Goal: Information Seeking & Learning: Learn about a topic

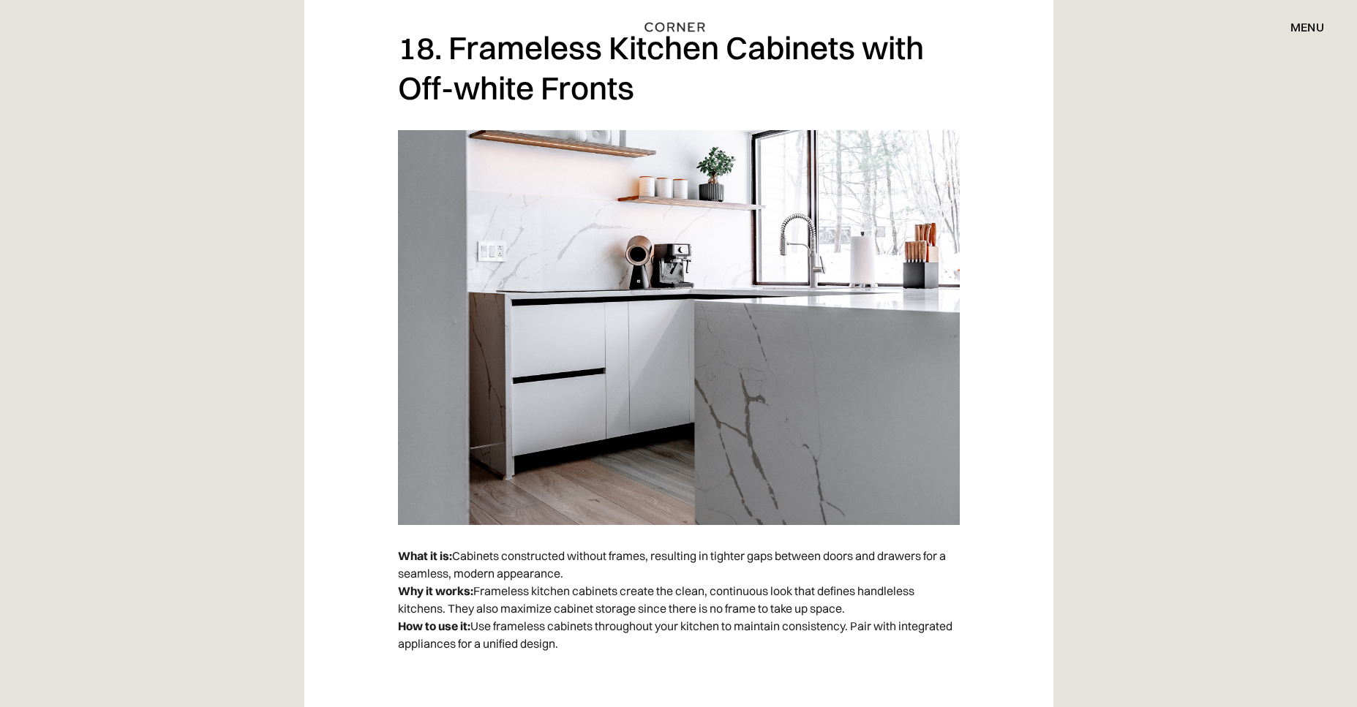
scroll to position [12448, 0]
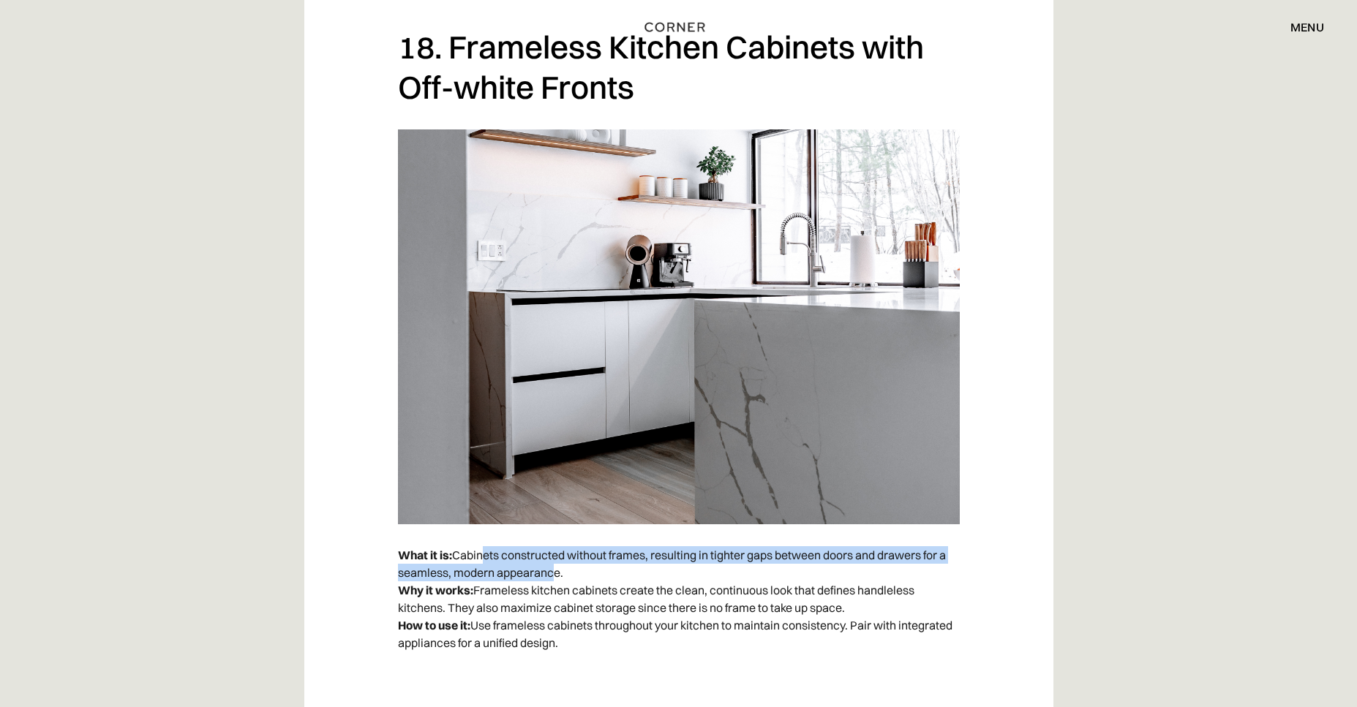
drag, startPoint x: 481, startPoint y: 555, endPoint x: 551, endPoint y: 569, distance: 71.0
click at [551, 569] on p "What it is: Cabinets constructed without frames, resulting in tighter gaps betw…" at bounding box center [679, 599] width 562 height 120
click at [548, 574] on p "What it is: Cabinets constructed without frames, resulting in tighter gaps betw…" at bounding box center [679, 599] width 562 height 120
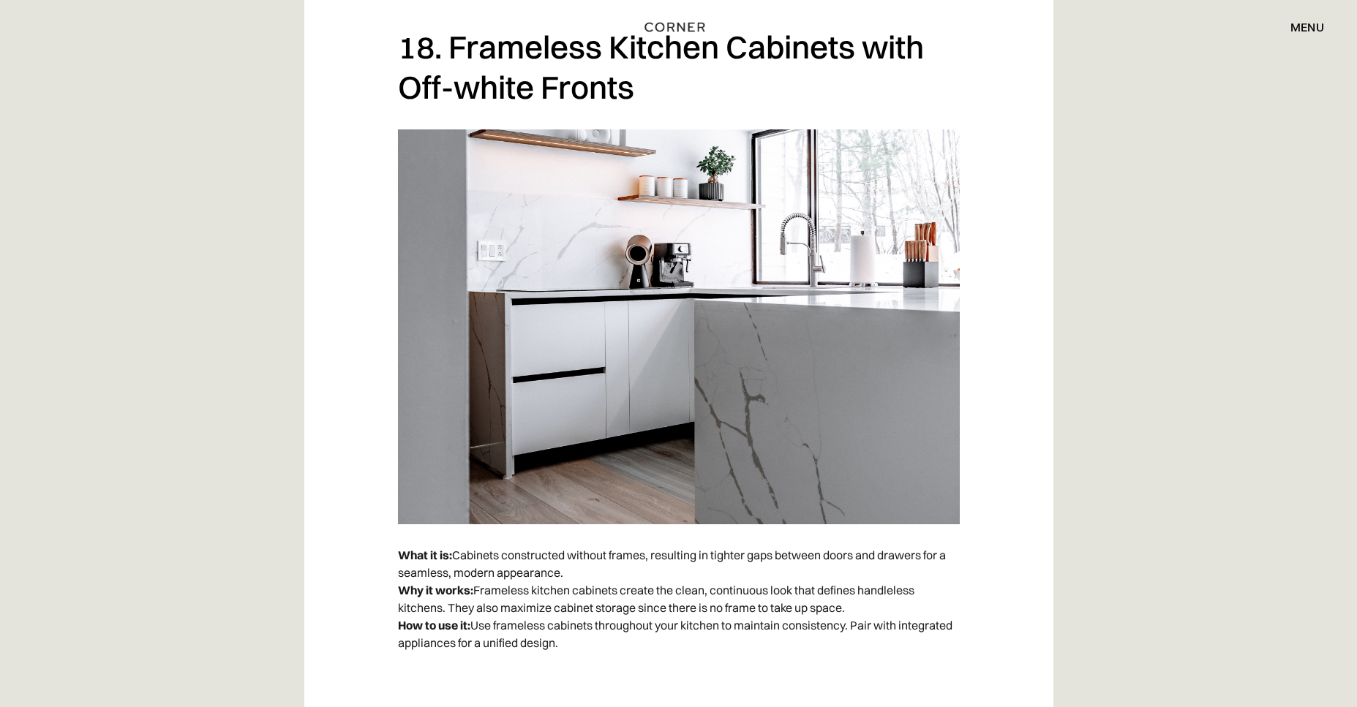
drag, startPoint x: 477, startPoint y: 591, endPoint x: 566, endPoint y: 644, distance: 103.6
click at [566, 644] on p "What it is: Cabinets constructed without frames, resulting in tighter gaps betw…" at bounding box center [679, 599] width 562 height 120
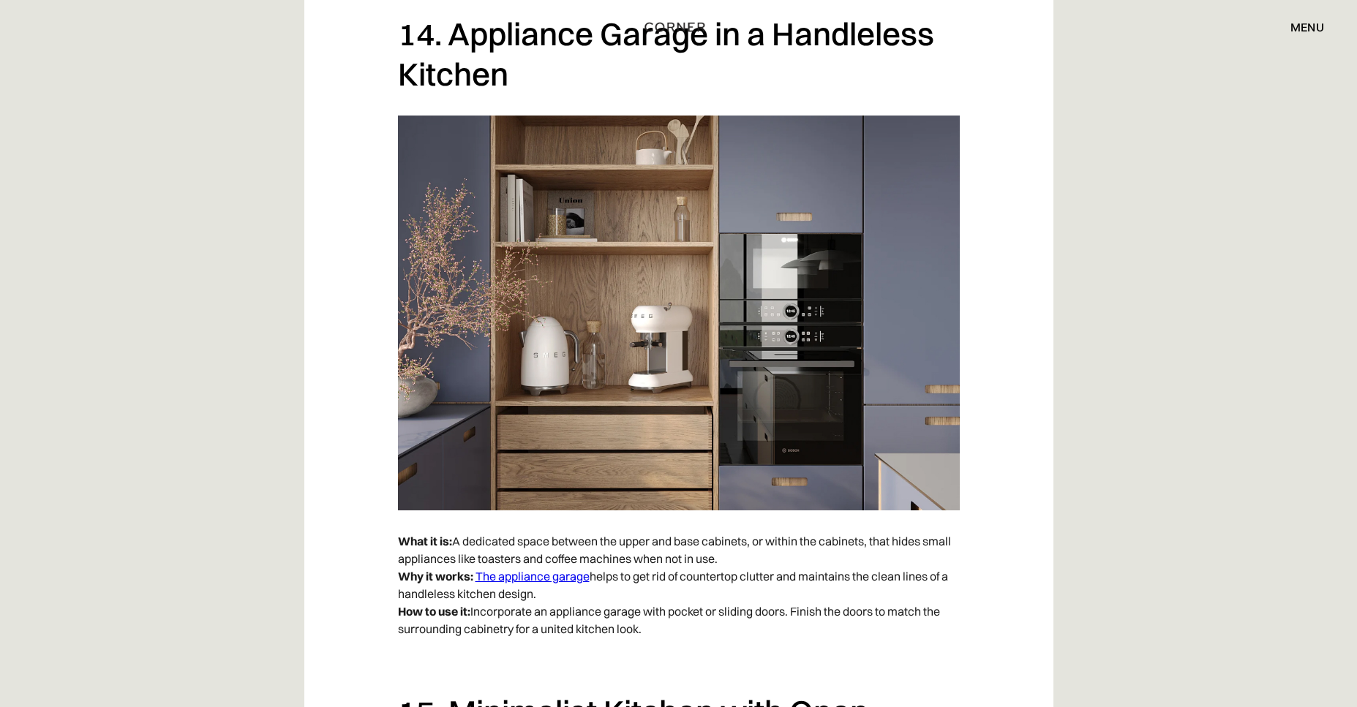
scroll to position [9695, 0]
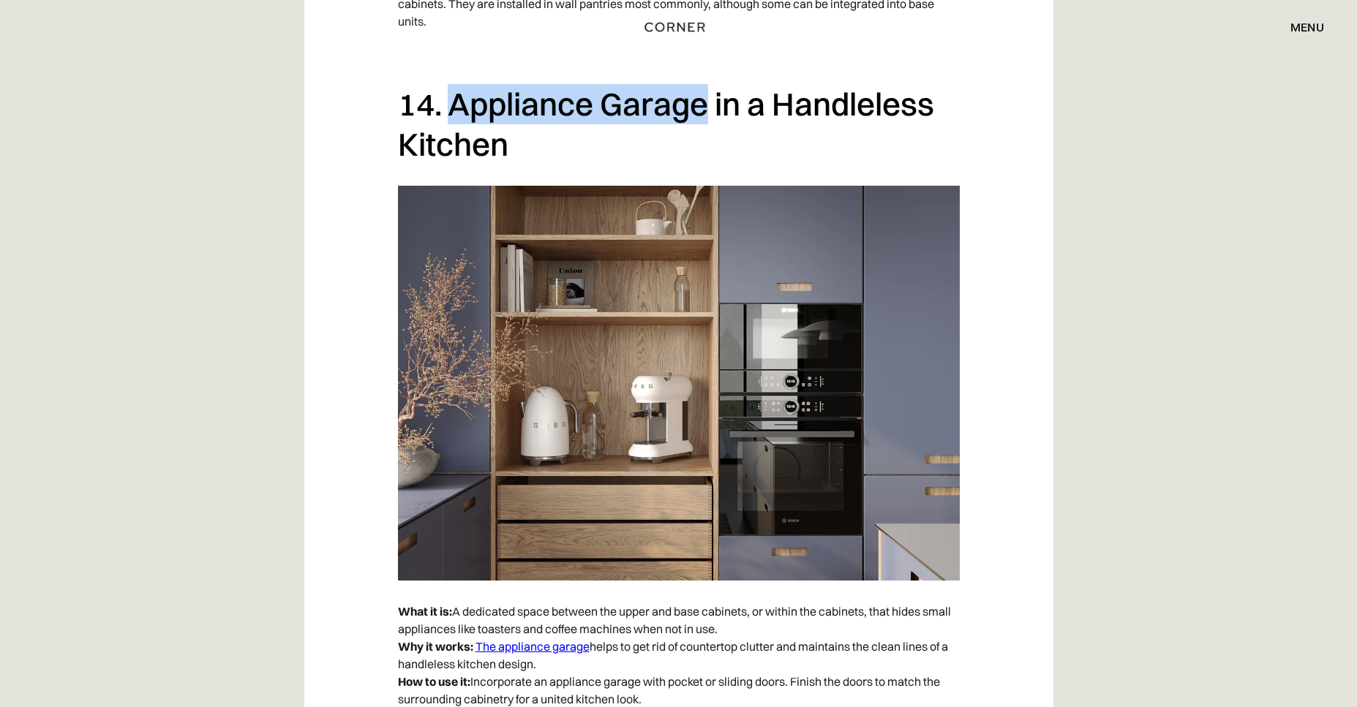
drag, startPoint x: 454, startPoint y: 112, endPoint x: 711, endPoint y: 110, distance: 257.5
click at [711, 110] on h2 "14. Appliance Garage in a Handleless Kitchen" at bounding box center [679, 124] width 562 height 80
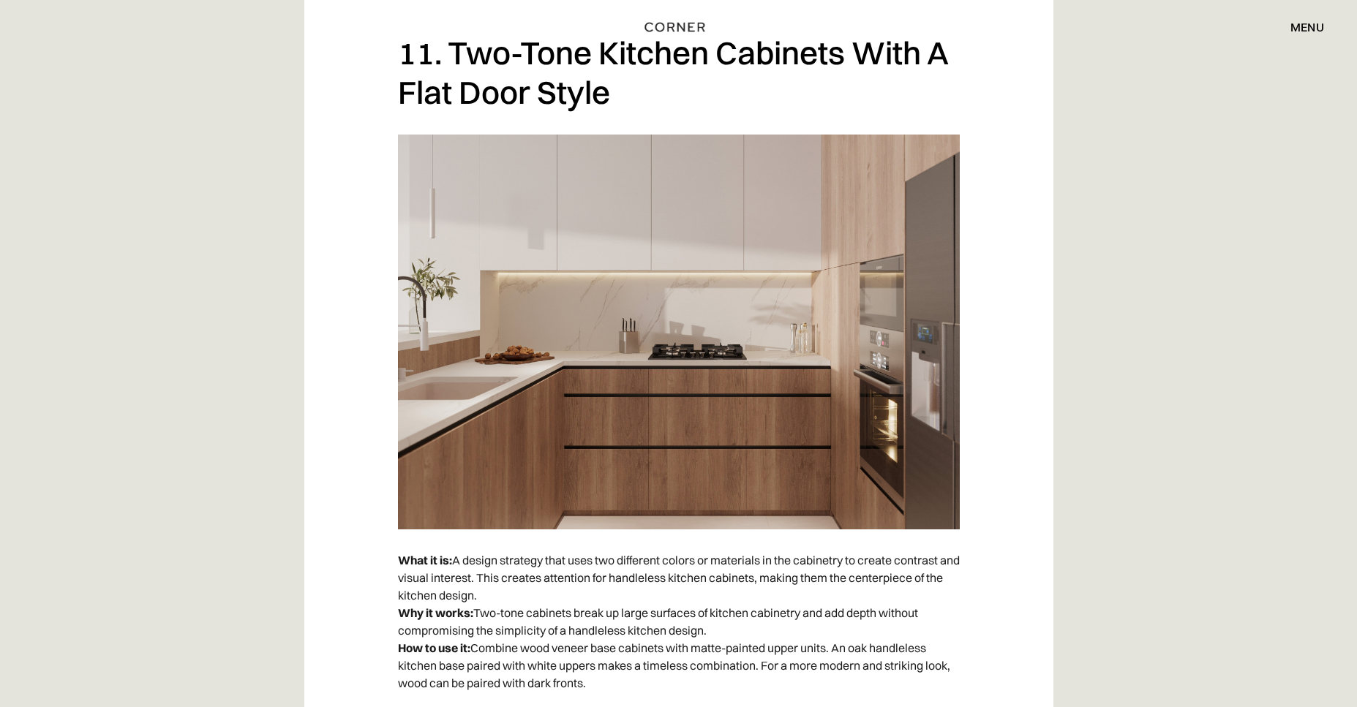
scroll to position [7543, 0]
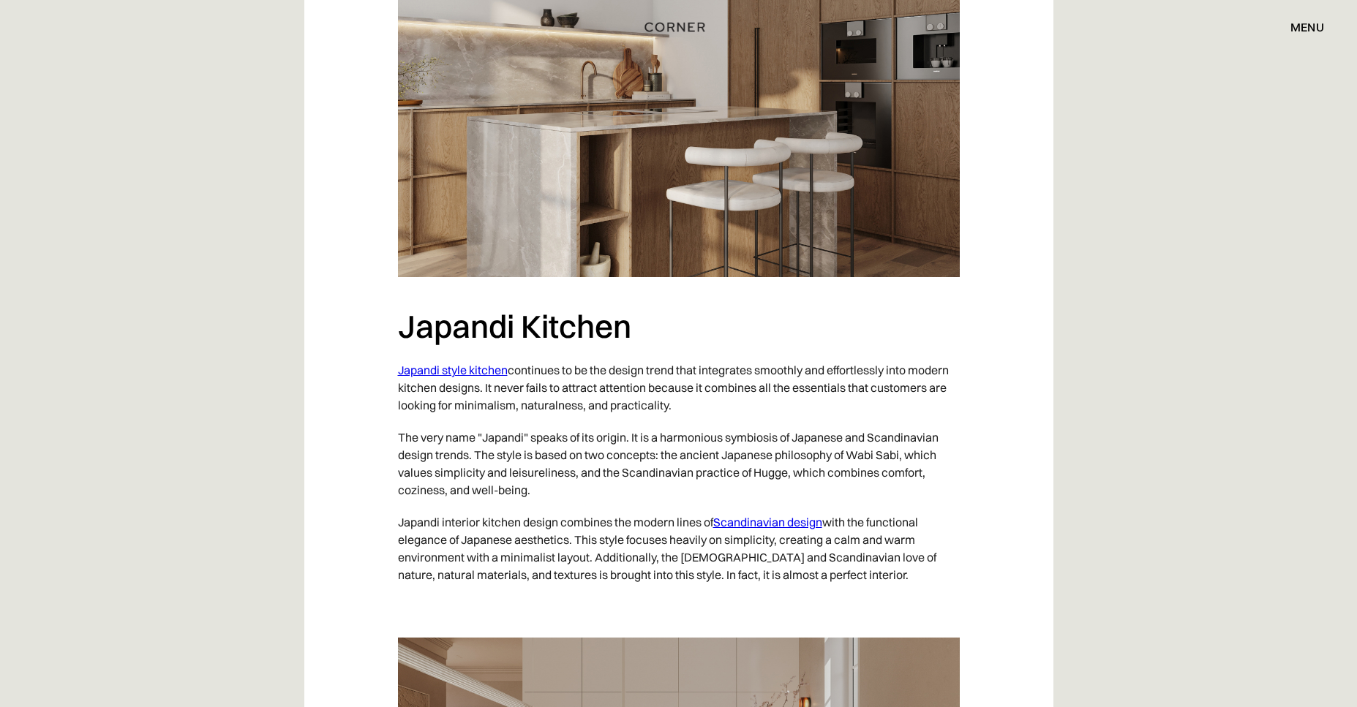
scroll to position [1030, 0]
